Goal: Task Accomplishment & Management: Use online tool/utility

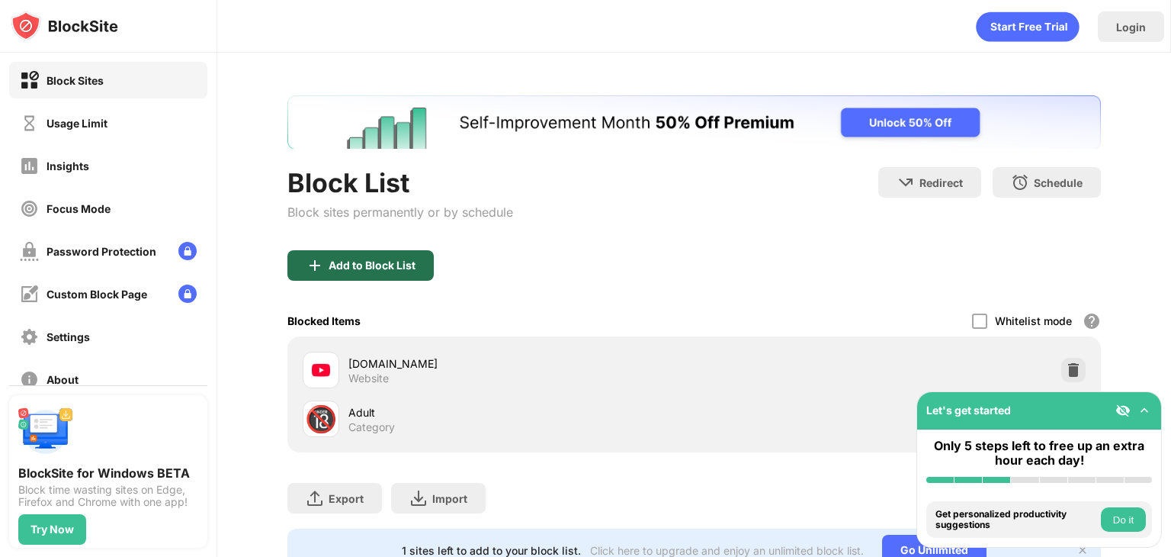
click at [307, 262] on img at bounding box center [315, 265] width 18 height 18
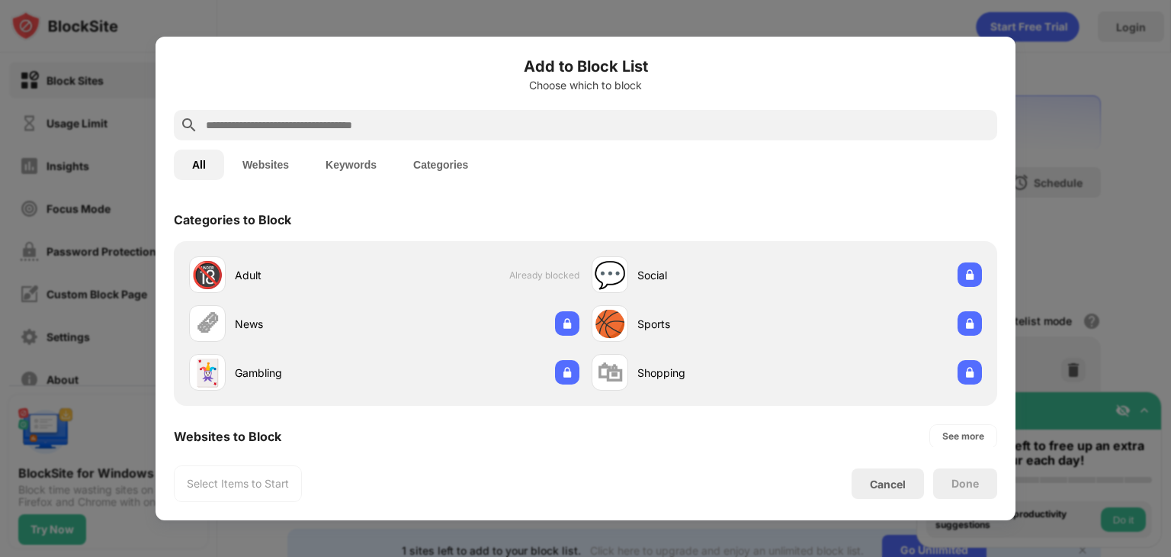
drag, startPoint x: 349, startPoint y: 104, endPoint x: 340, endPoint y: 124, distance: 21.8
click at [340, 124] on div "Add to Block List Choose which to block All Websites Keywords Categories Catego…" at bounding box center [586, 278] width 824 height 447
click at [340, 124] on input "text" at bounding box center [597, 125] width 787 height 18
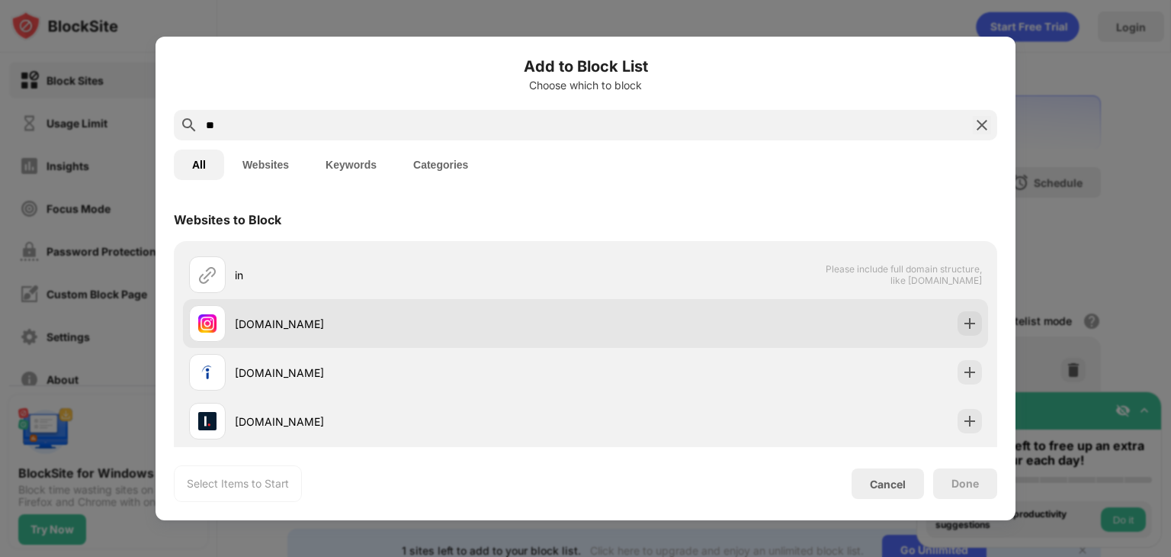
type input "**"
click at [945, 318] on div "[DOMAIN_NAME]" at bounding box center [585, 323] width 805 height 49
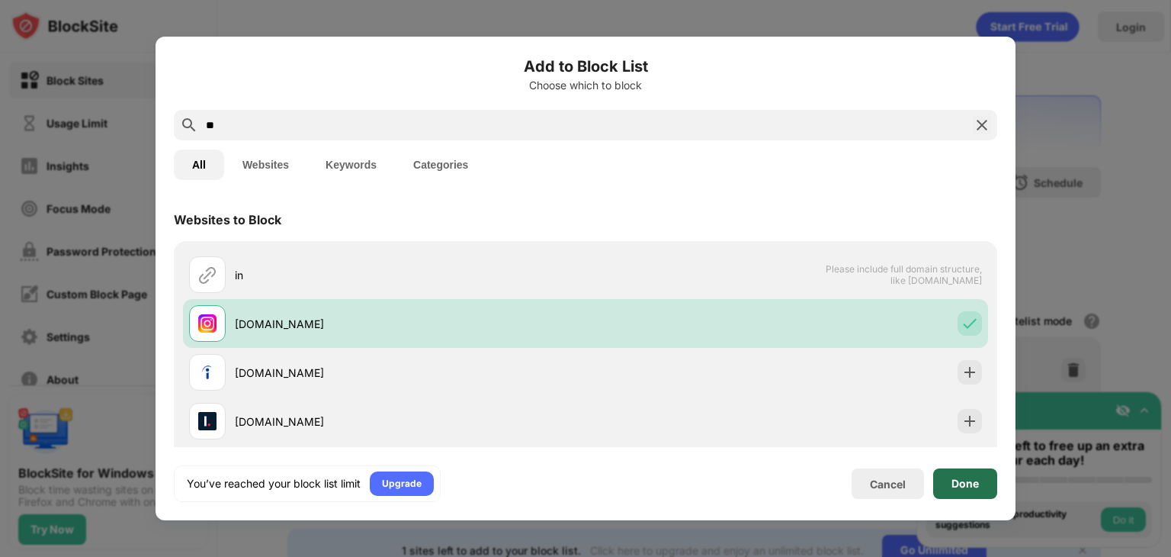
click at [955, 486] on div "Done" at bounding box center [965, 483] width 27 height 12
